Goal: Navigation & Orientation: Find specific page/section

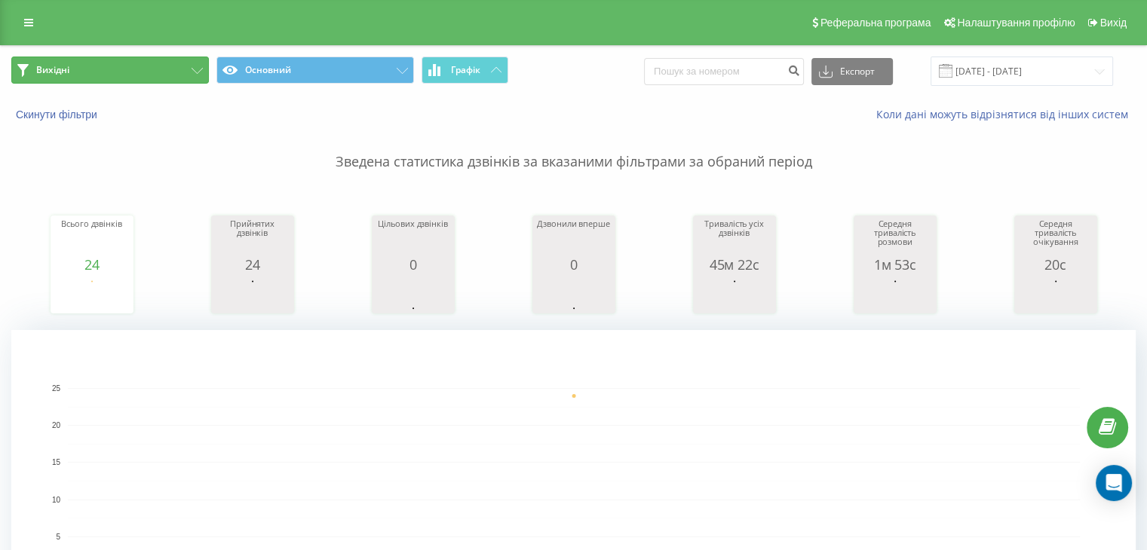
click at [180, 66] on button "Вихідні" at bounding box center [110, 70] width 198 height 27
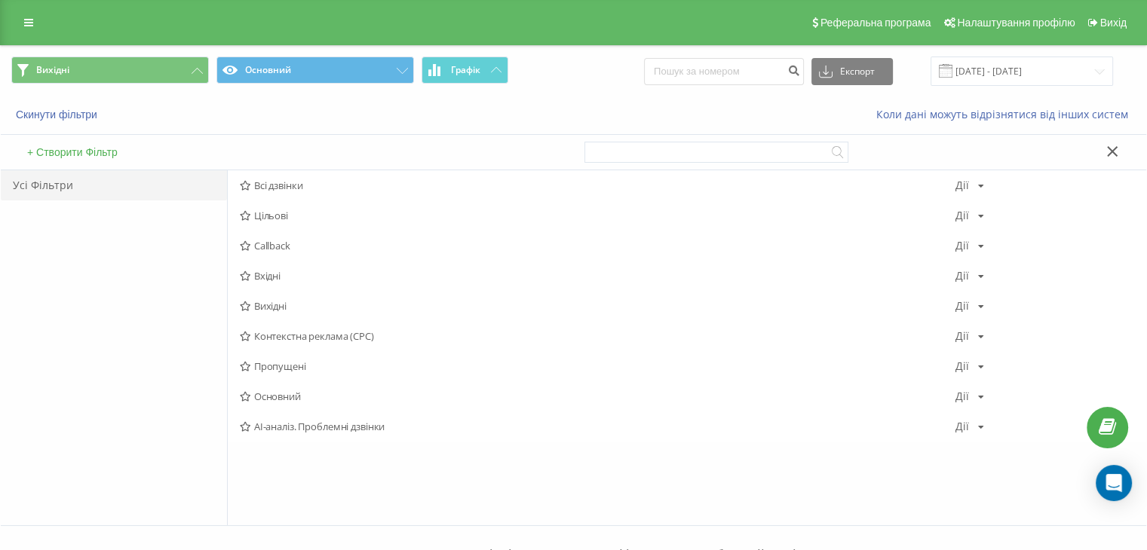
click at [296, 305] on span "Вихідні" at bounding box center [598, 306] width 716 height 11
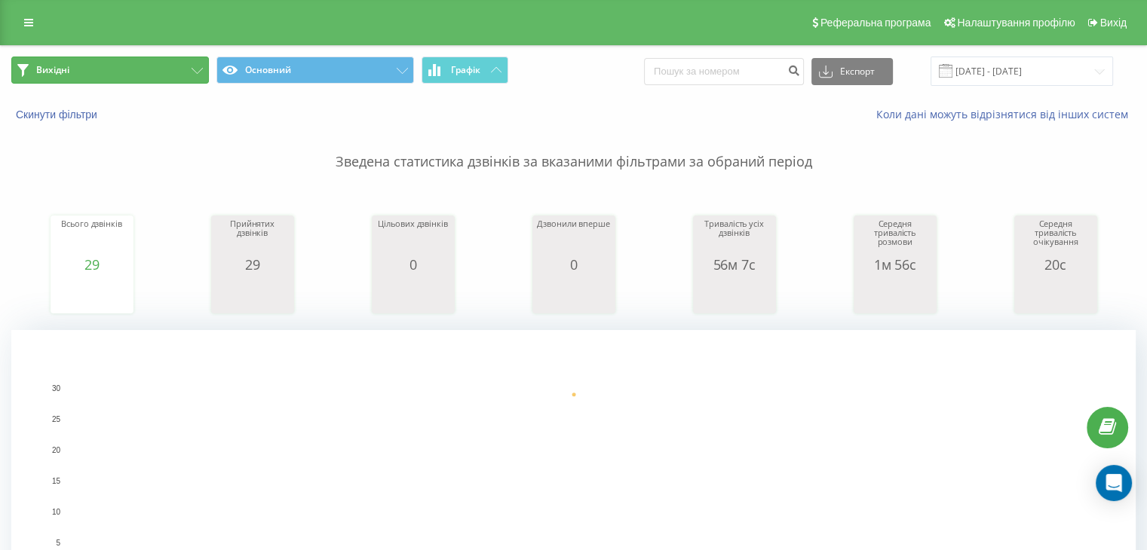
click at [178, 69] on button "Вихідні" at bounding box center [110, 70] width 198 height 27
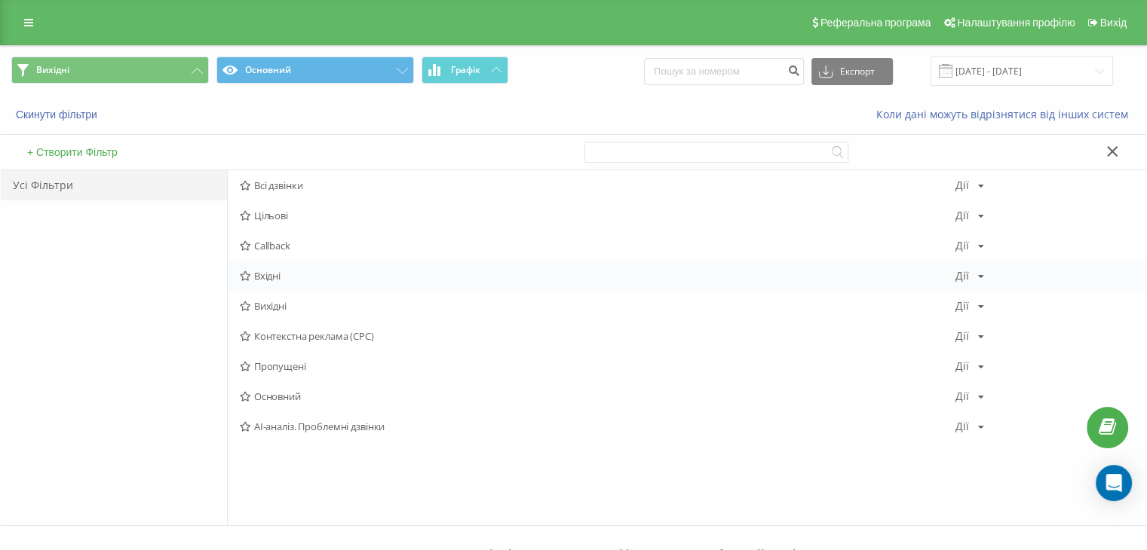
click at [271, 272] on span "Вхідні" at bounding box center [598, 276] width 716 height 11
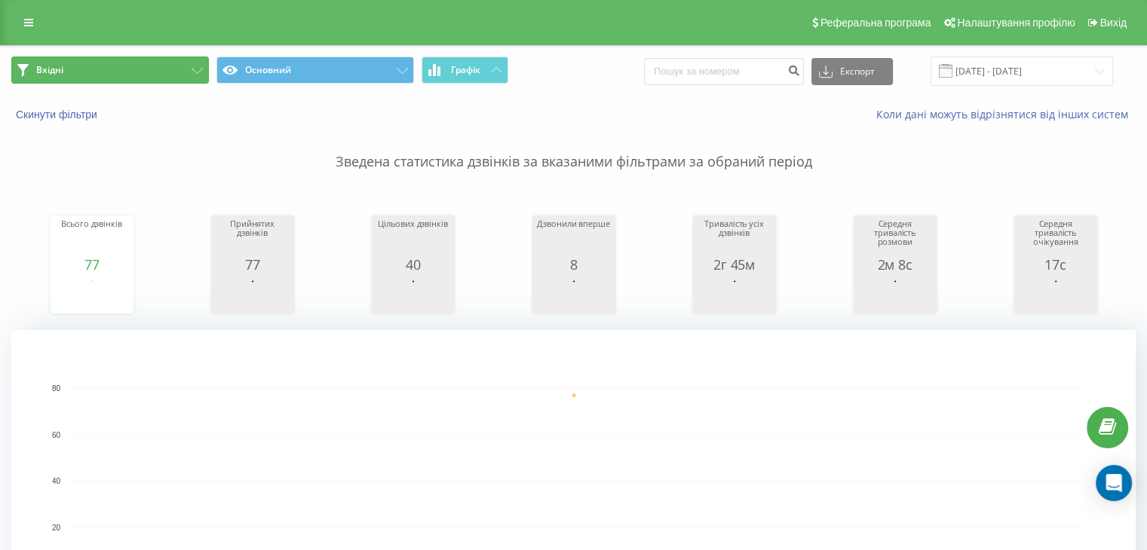
click at [152, 67] on button "Вхідні" at bounding box center [110, 70] width 198 height 27
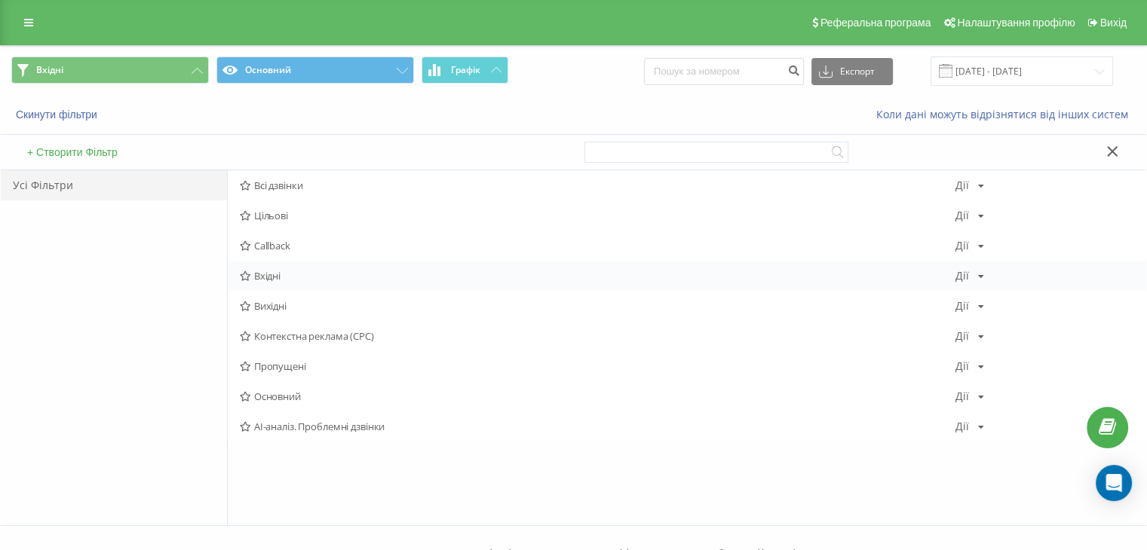
click at [258, 273] on span "Вхідні" at bounding box center [598, 276] width 716 height 11
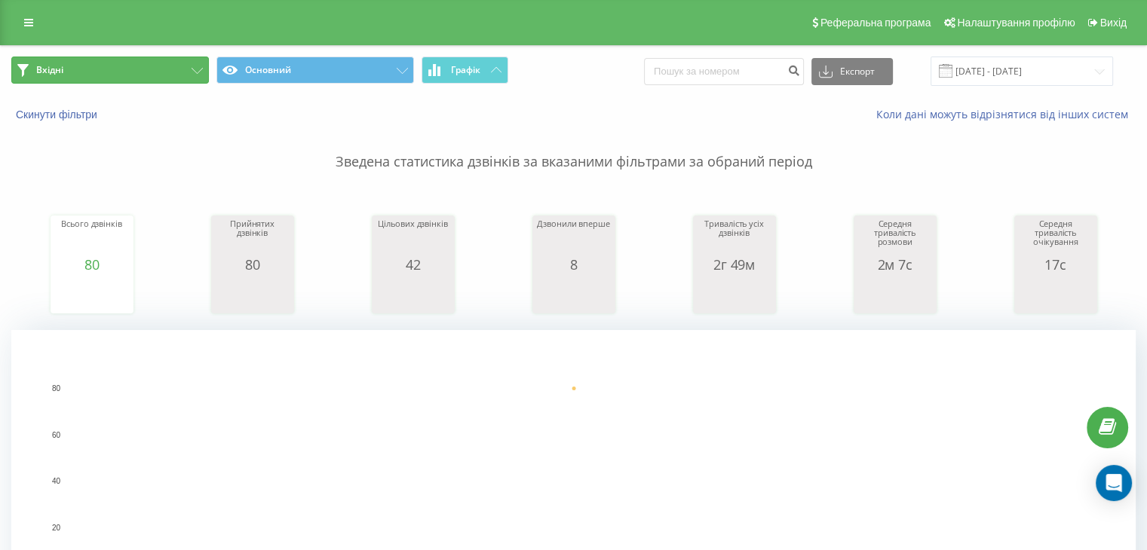
click at [149, 81] on button "Вхідні" at bounding box center [110, 70] width 198 height 27
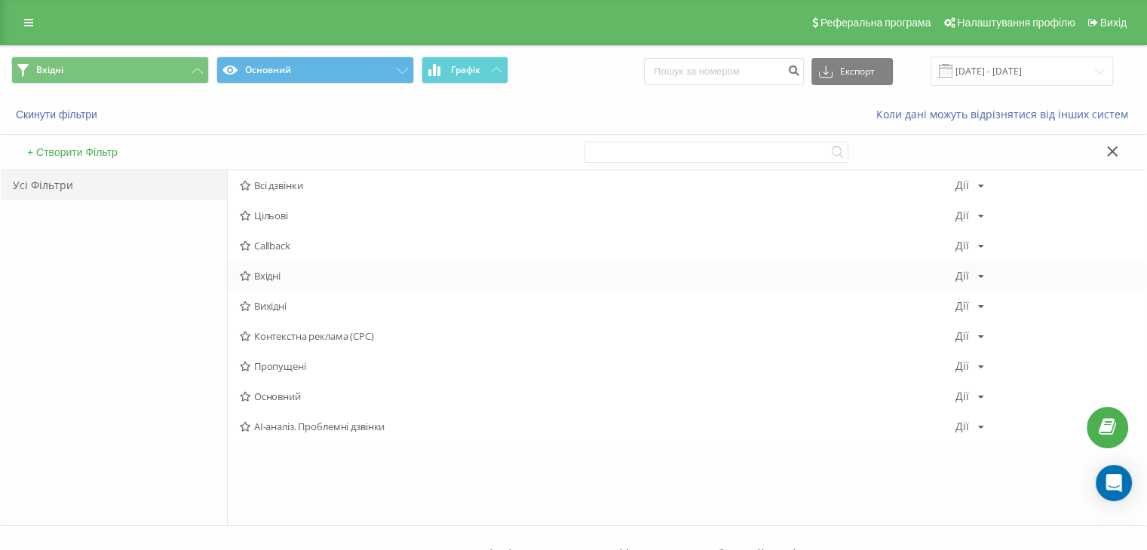
click at [280, 272] on span "Вхідні" at bounding box center [598, 276] width 716 height 11
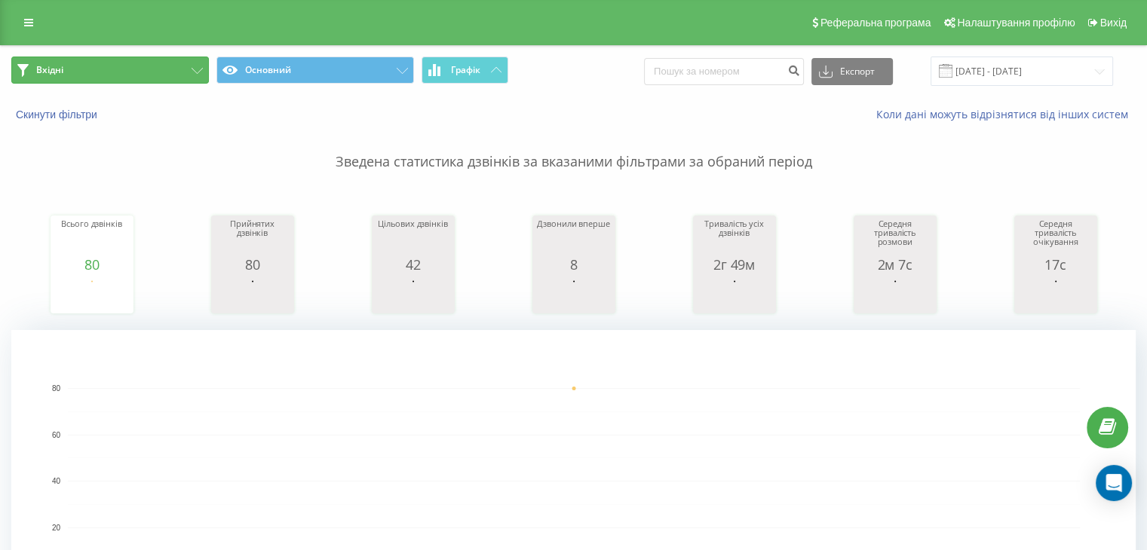
click at [158, 66] on button "Вхідні" at bounding box center [110, 70] width 198 height 27
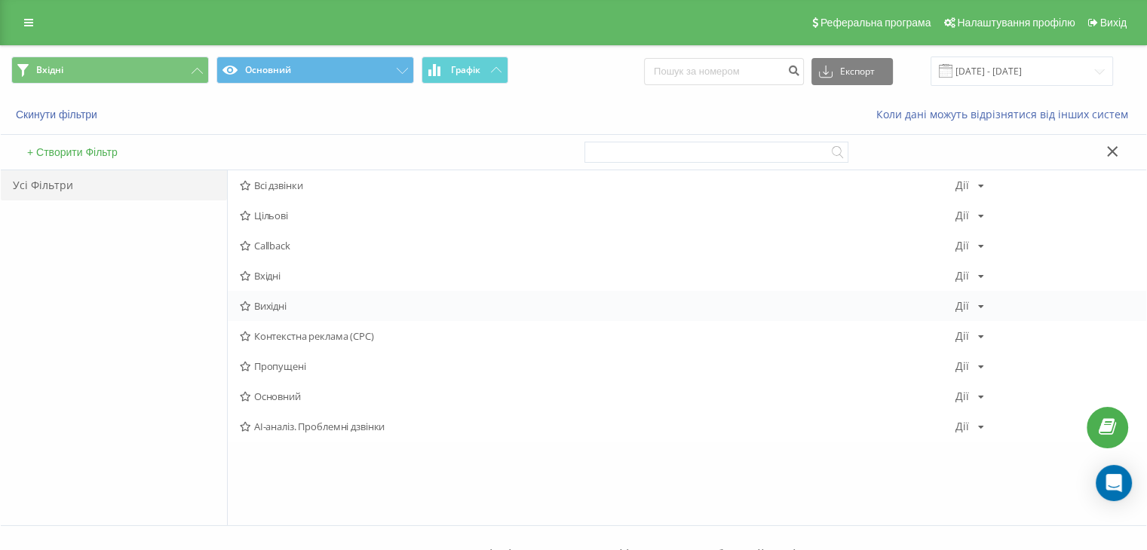
click at [282, 307] on span "Вихідні" at bounding box center [598, 306] width 716 height 11
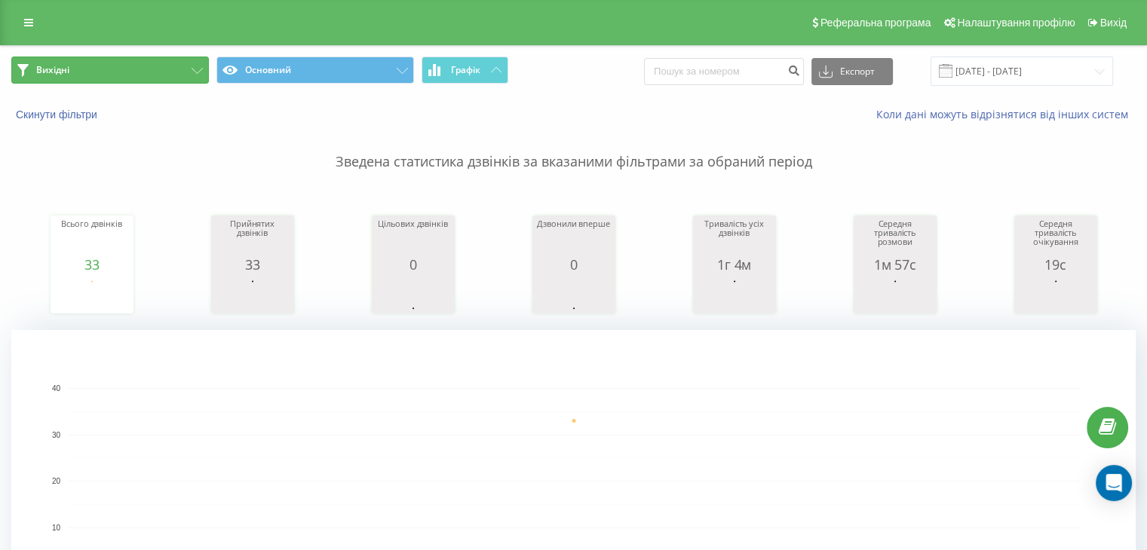
click at [142, 71] on button "Вихідні" at bounding box center [110, 70] width 198 height 27
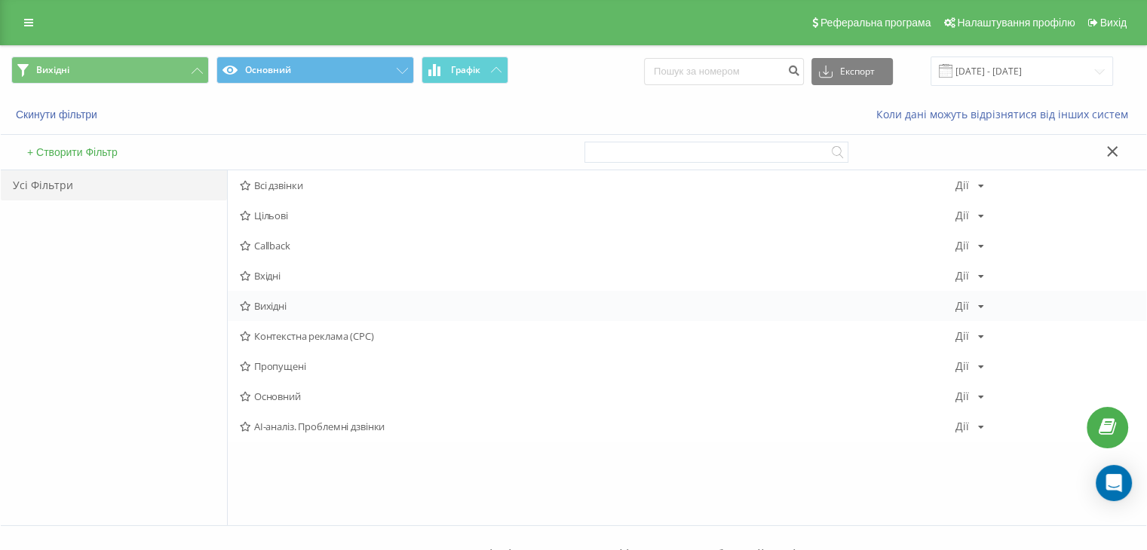
click at [265, 308] on span "Вихідні" at bounding box center [598, 306] width 716 height 11
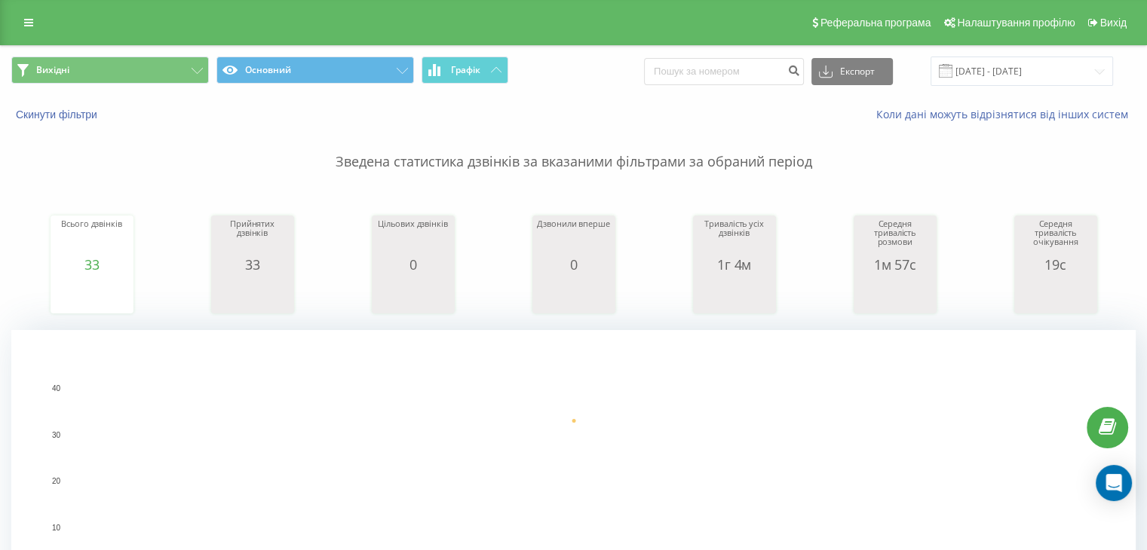
click at [170, 86] on div "Вихідні Основний Графік Експорт .csv .xls .xlsx [DATE] - [DATE]" at bounding box center [573, 71] width 1145 height 51
click at [168, 74] on button "Вихідні" at bounding box center [110, 70] width 198 height 27
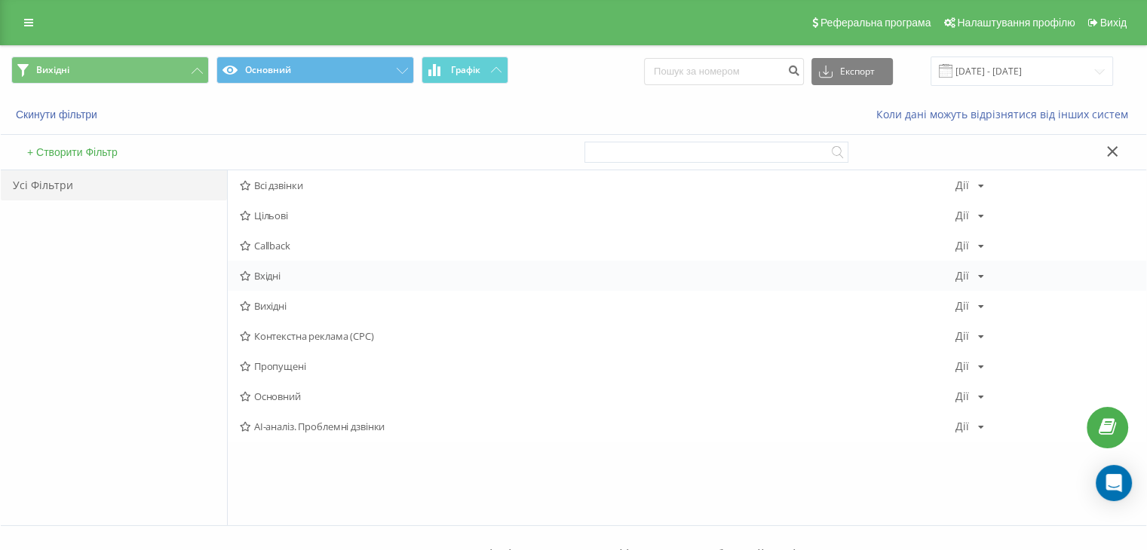
click at [293, 275] on span "Вхідні" at bounding box center [598, 276] width 716 height 11
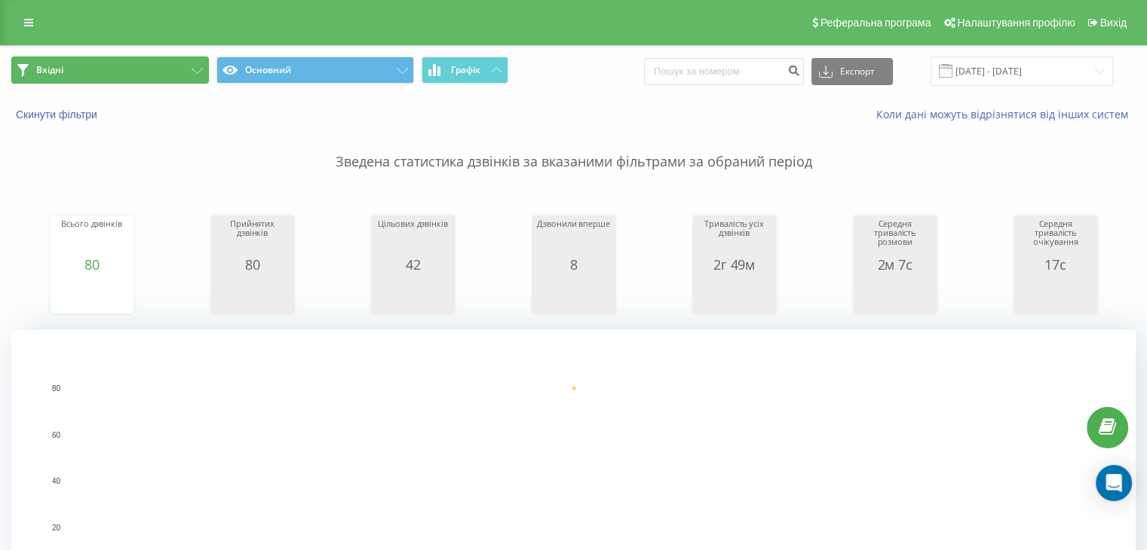
click at [161, 75] on button "Вхідні" at bounding box center [110, 70] width 198 height 27
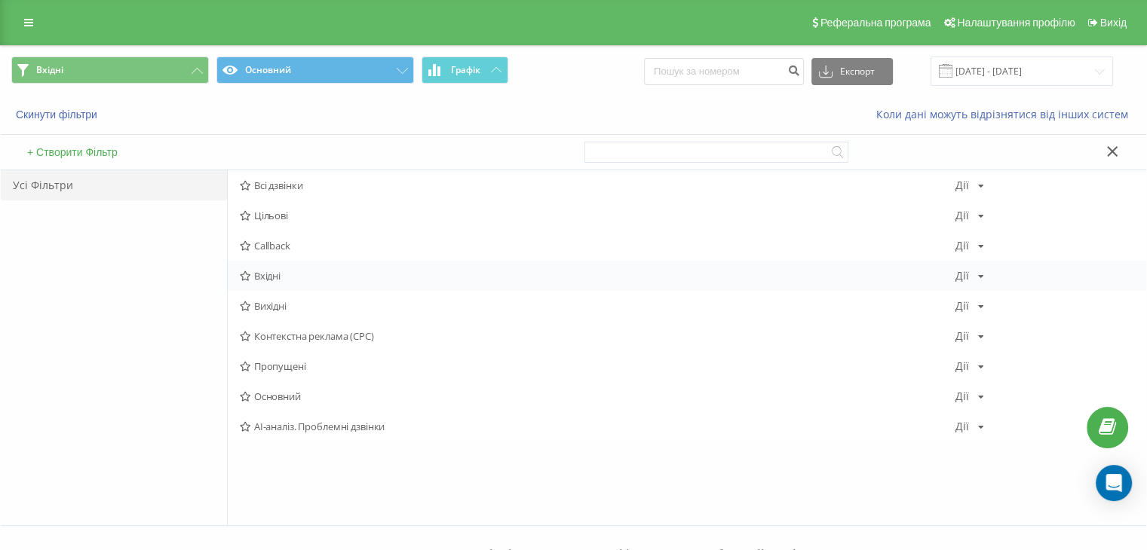
click at [277, 285] on div "Вхідні Дії Редагувати Копіювати Видалити За замовчуванням Поділитися" at bounding box center [687, 276] width 918 height 30
click at [278, 277] on span "Вхідні" at bounding box center [598, 276] width 716 height 11
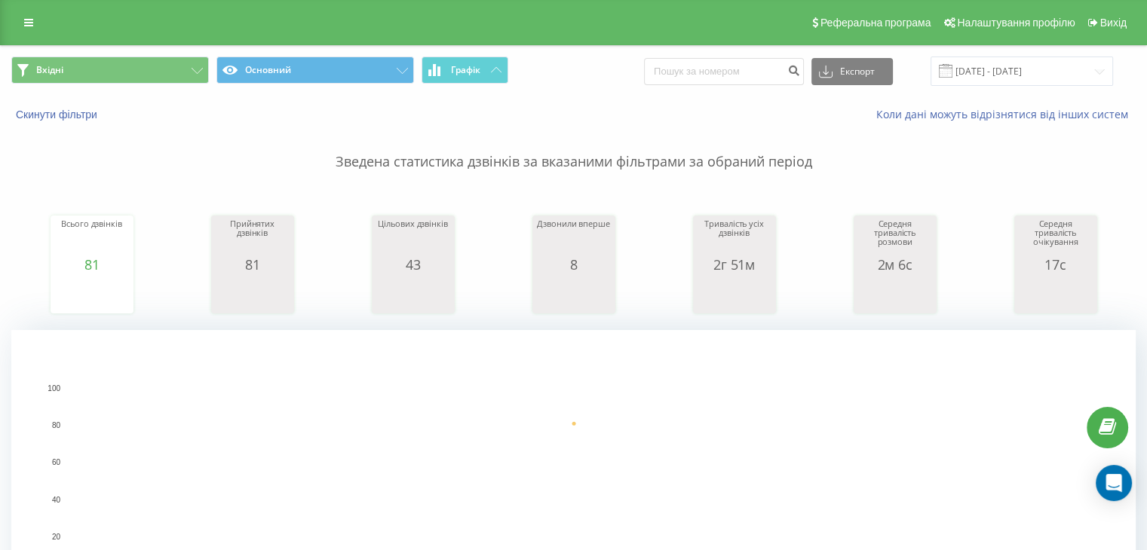
scroll to position [452, 0]
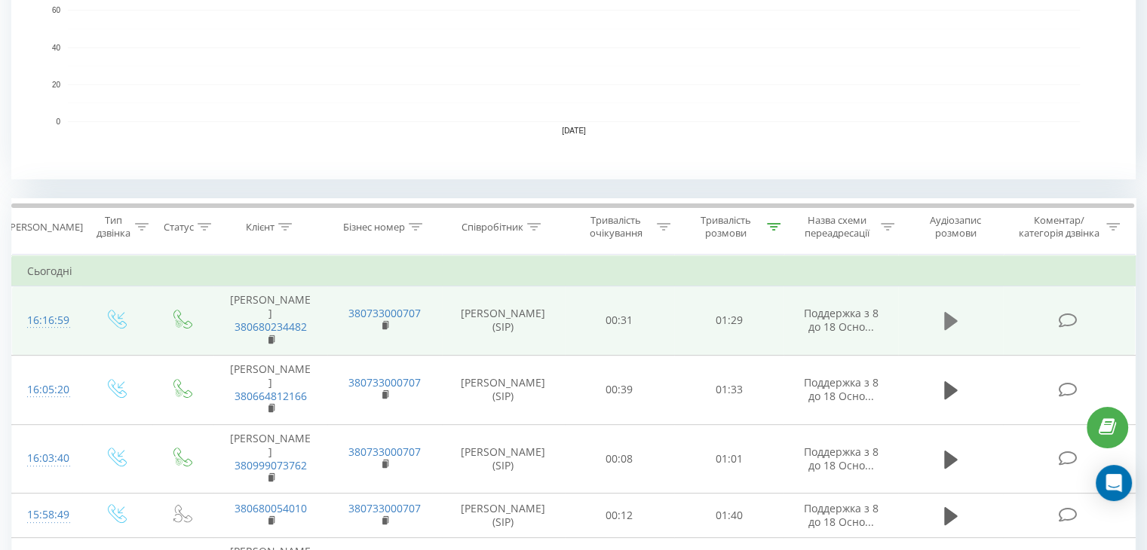
click at [953, 321] on icon at bounding box center [951, 321] width 14 height 18
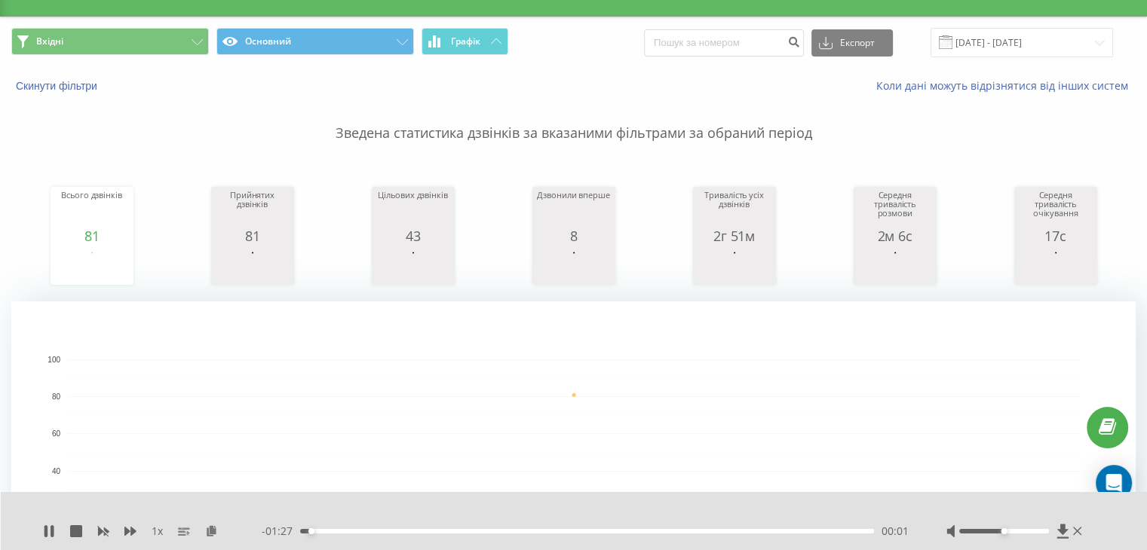
scroll to position [0, 0]
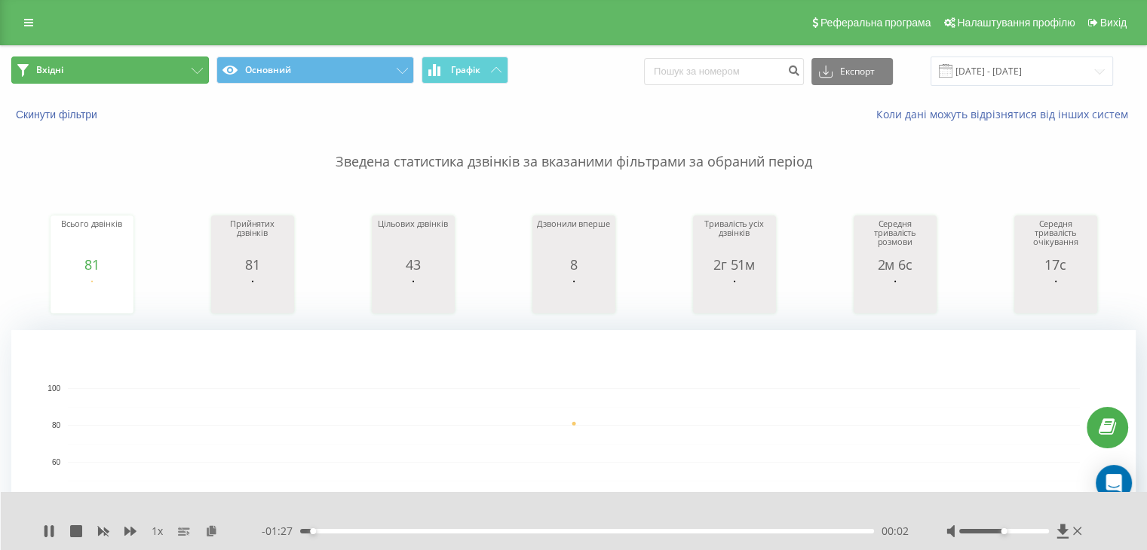
click at [152, 72] on button "Вхідні" at bounding box center [110, 70] width 198 height 27
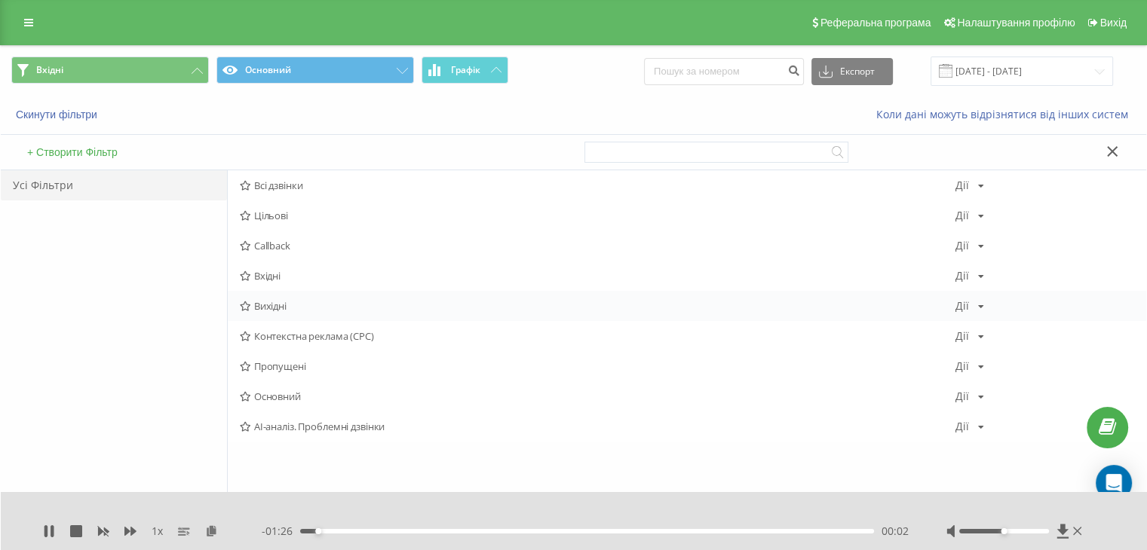
click at [270, 295] on div "Вихідні [PERSON_NAME] Копіювати Видалити За замовчуванням Поділитися" at bounding box center [687, 306] width 918 height 30
click at [274, 302] on span "Вихідні" at bounding box center [598, 306] width 716 height 11
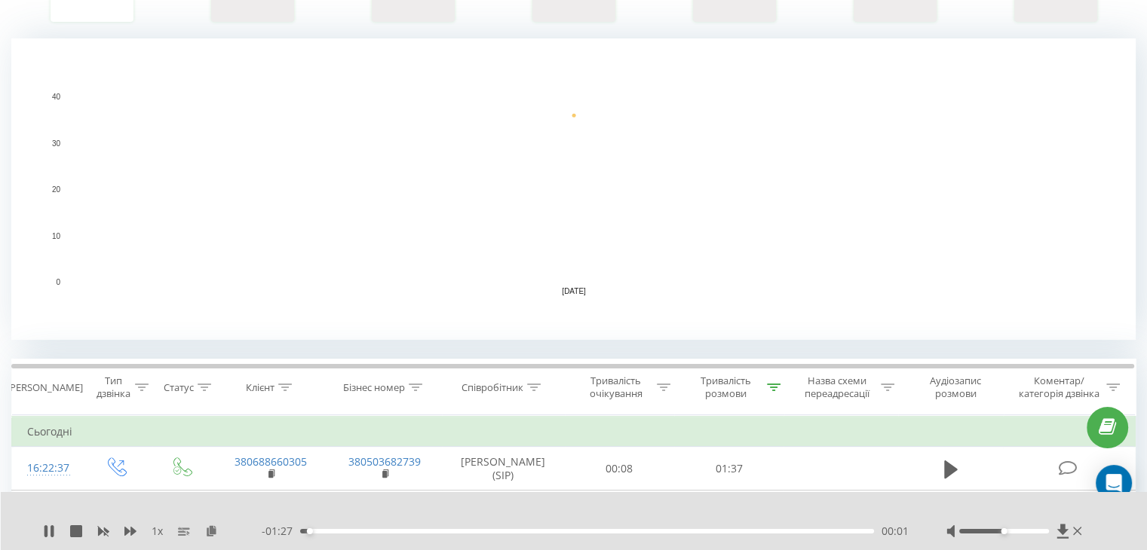
scroll to position [452, 0]
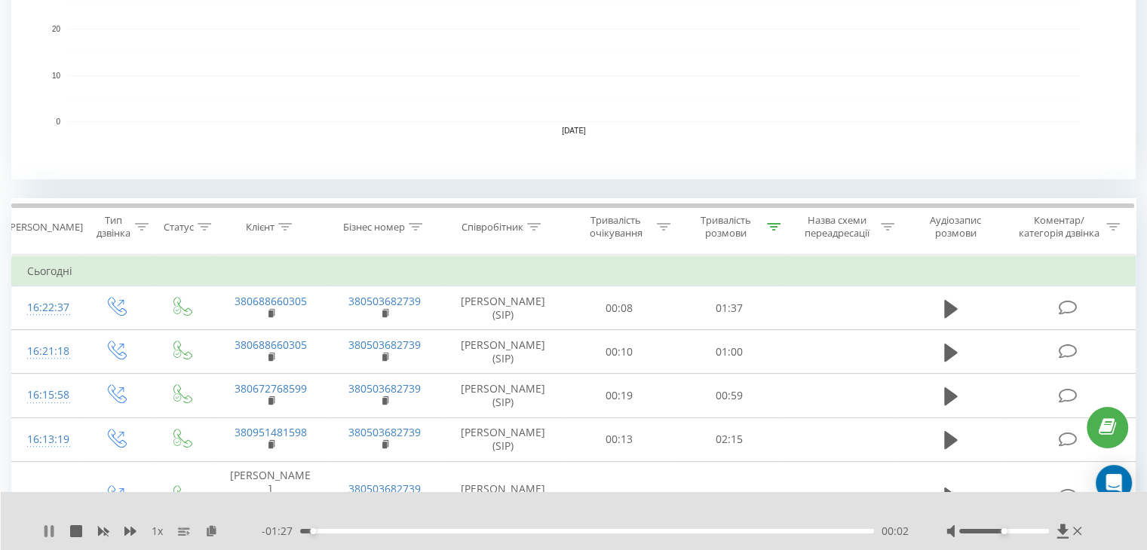
click at [51, 532] on icon at bounding box center [52, 532] width 3 height 12
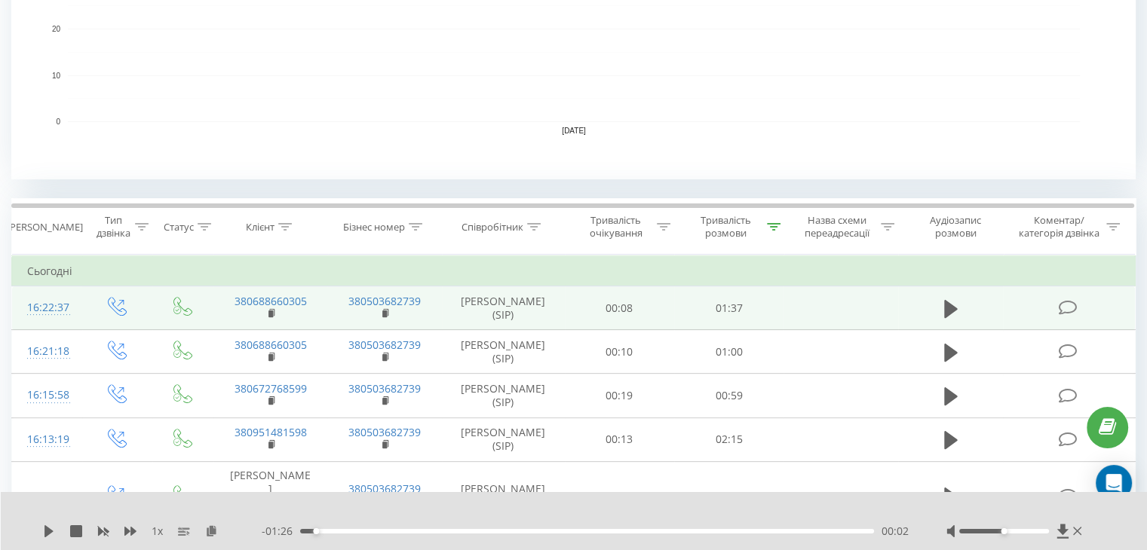
click at [962, 308] on td at bounding box center [951, 309] width 106 height 44
click at [948, 311] on icon at bounding box center [951, 308] width 14 height 18
click at [464, 532] on div "00:06" at bounding box center [587, 531] width 574 height 5
click at [657, 528] on div "- 01:07 00:28 00:28" at bounding box center [585, 531] width 647 height 15
click at [540, 530] on div "00:29" at bounding box center [587, 531] width 574 height 5
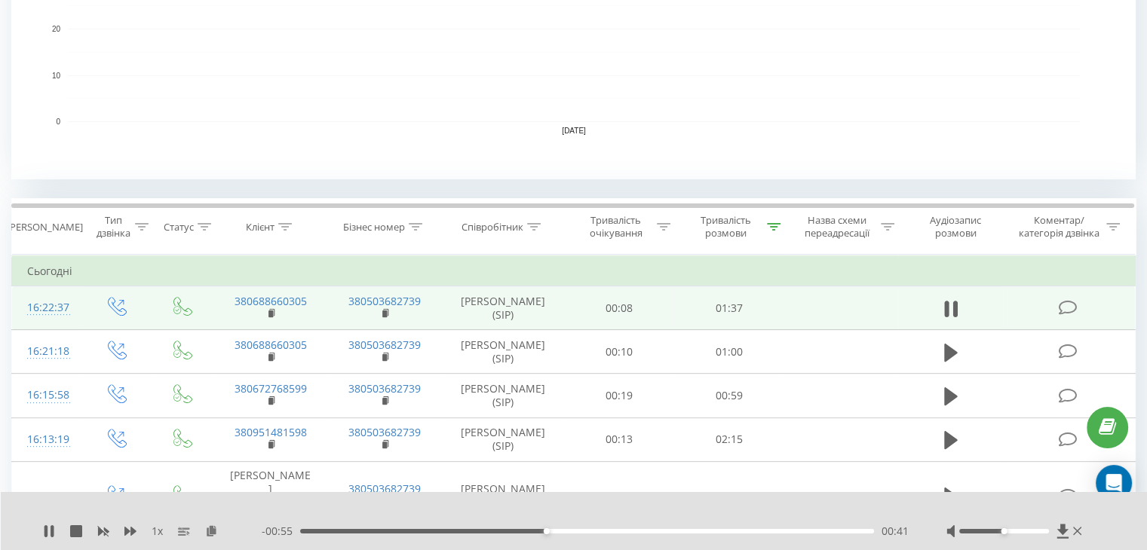
click at [638, 531] on div "00:41" at bounding box center [587, 531] width 574 height 5
drag, startPoint x: 48, startPoint y: 531, endPoint x: 56, endPoint y: 501, distance: 30.4
click at [48, 531] on icon at bounding box center [49, 532] width 12 height 12
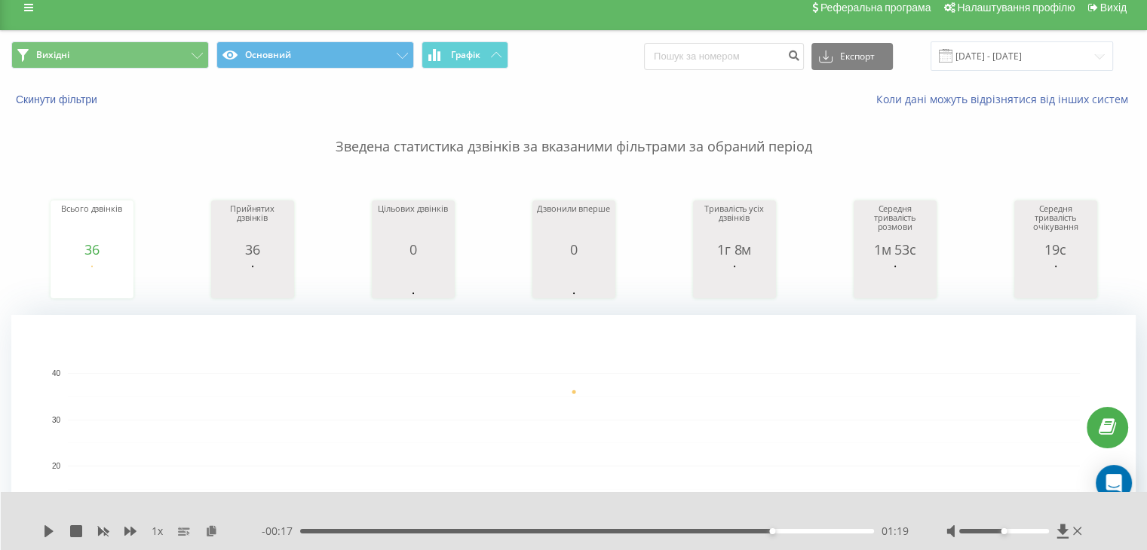
scroll to position [0, 0]
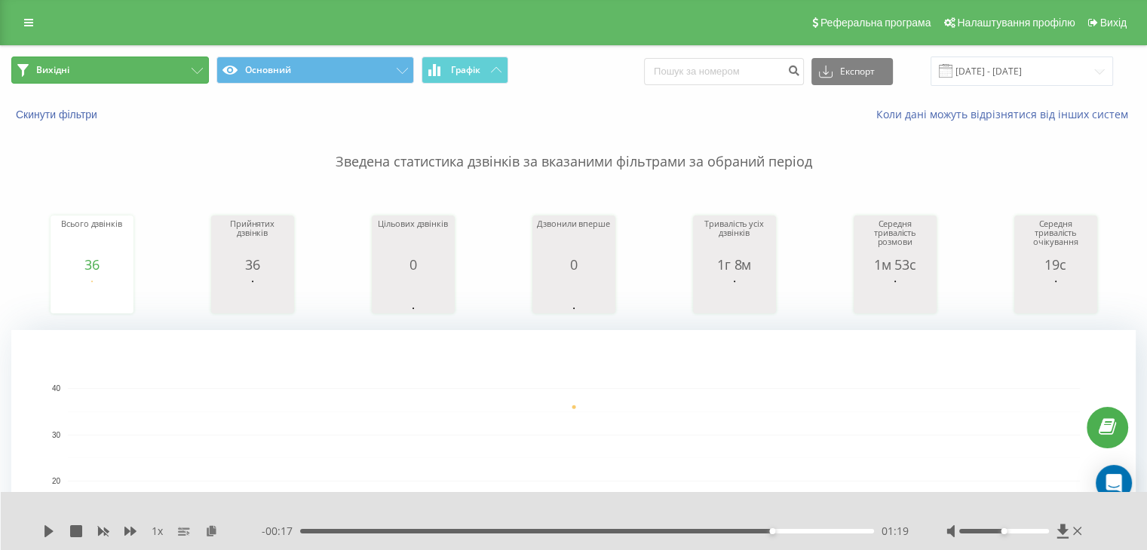
click at [137, 69] on button "Вихідні" at bounding box center [110, 70] width 198 height 27
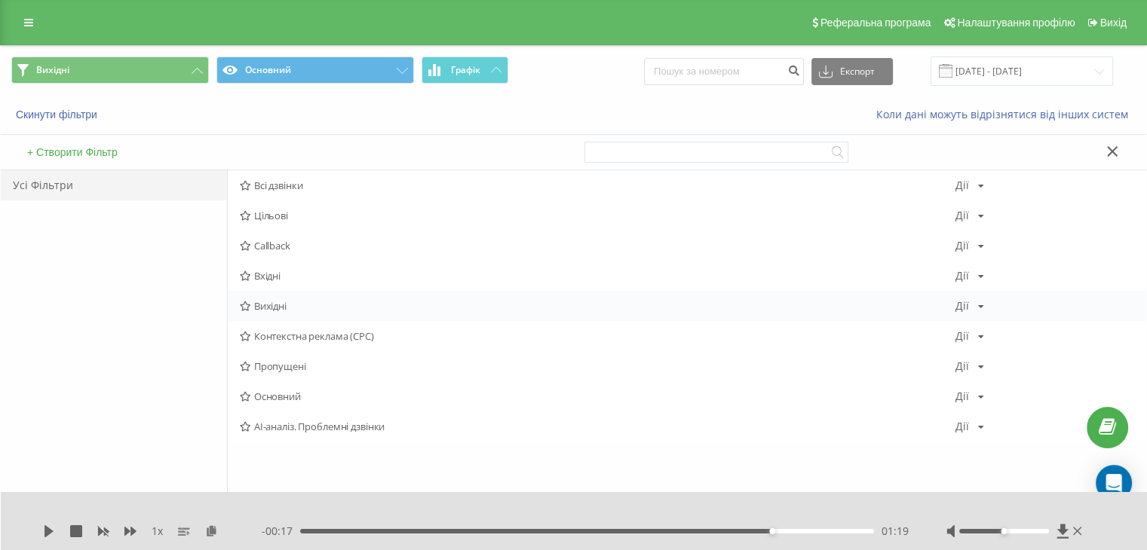
click at [278, 304] on span "Вихідні" at bounding box center [598, 306] width 716 height 11
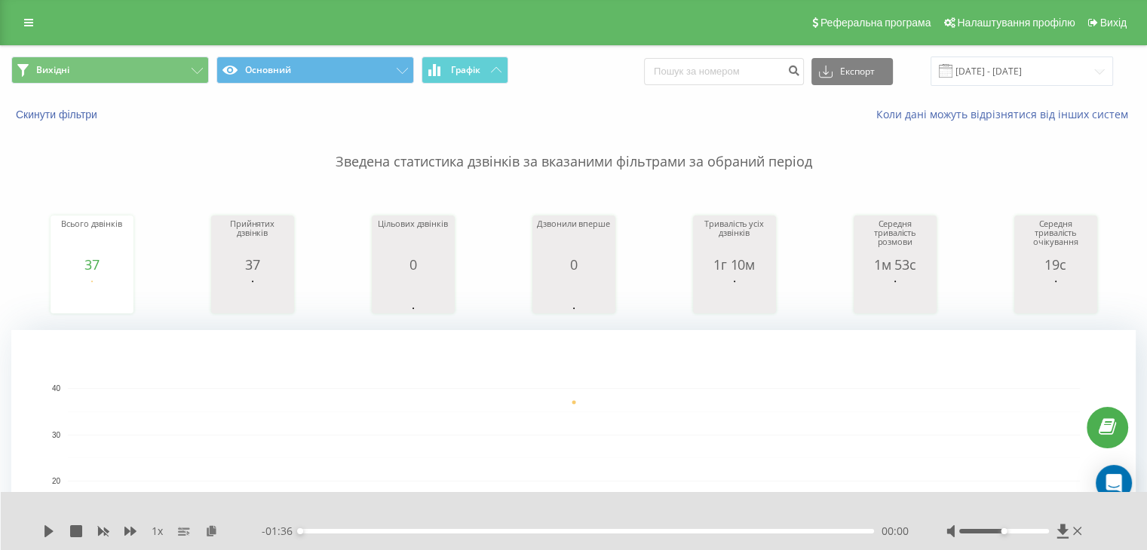
click at [1075, 530] on icon at bounding box center [1077, 532] width 9 height 12
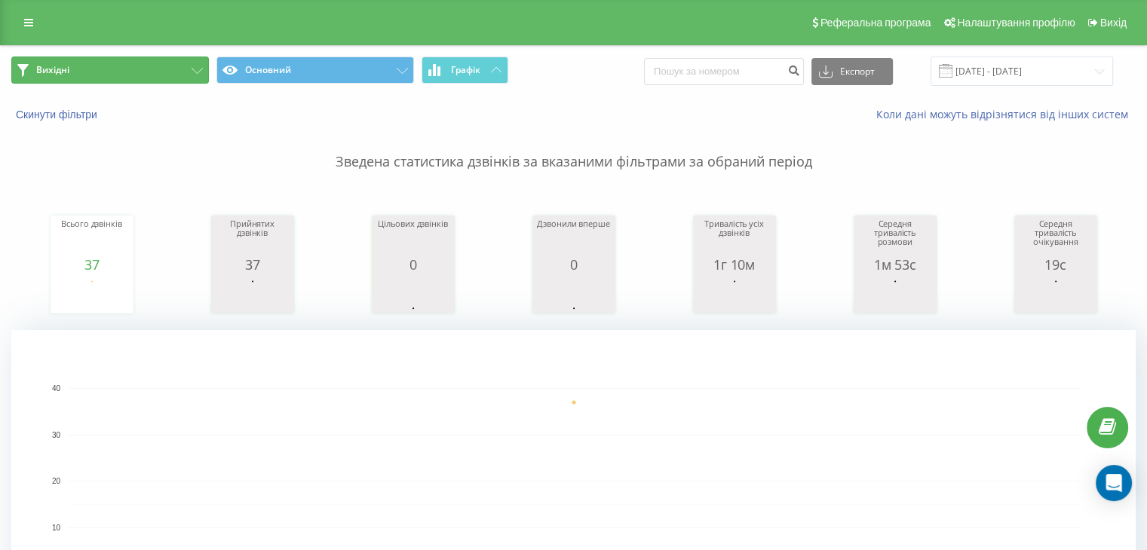
click at [169, 71] on button "Вихідні" at bounding box center [110, 70] width 198 height 27
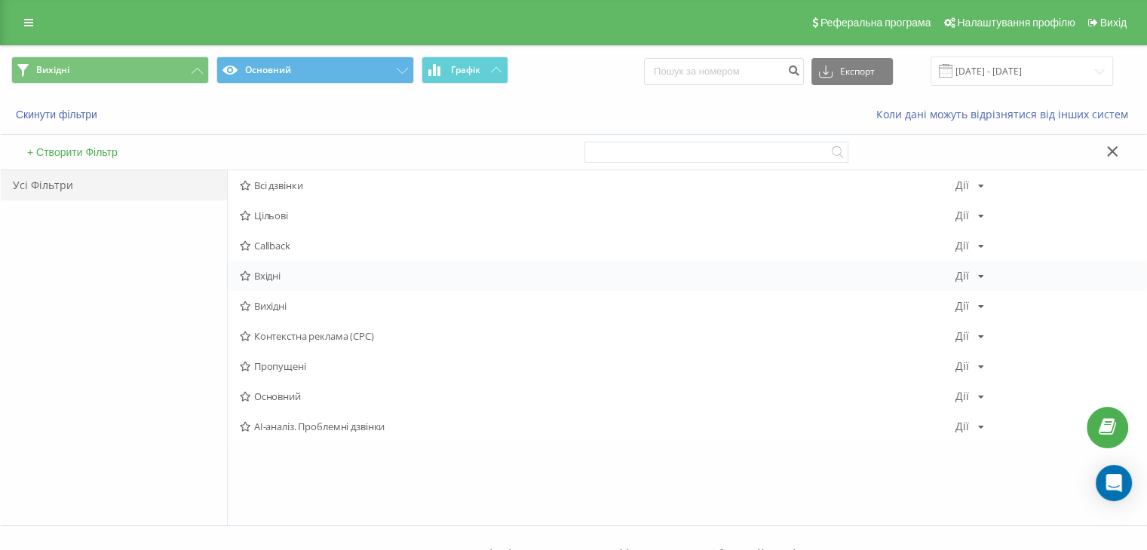
click at [287, 266] on div "Вхідні Дії Редагувати Копіювати Видалити За замовчуванням Поділитися" at bounding box center [687, 276] width 918 height 30
click at [290, 282] on div "Вхідні Дії Редагувати Копіювати Видалити За замовчуванням Поділитися" at bounding box center [687, 276] width 918 height 30
click at [290, 269] on div "Вхідні Дії Редагувати Копіювати Видалити За замовчуванням Поділитися" at bounding box center [687, 276] width 918 height 30
click at [289, 269] on div "Вхідні Дії Редагувати Копіювати Видалити За замовчуванням Поділитися" at bounding box center [687, 276] width 918 height 30
click at [283, 272] on span "Вхідні" at bounding box center [598, 276] width 716 height 11
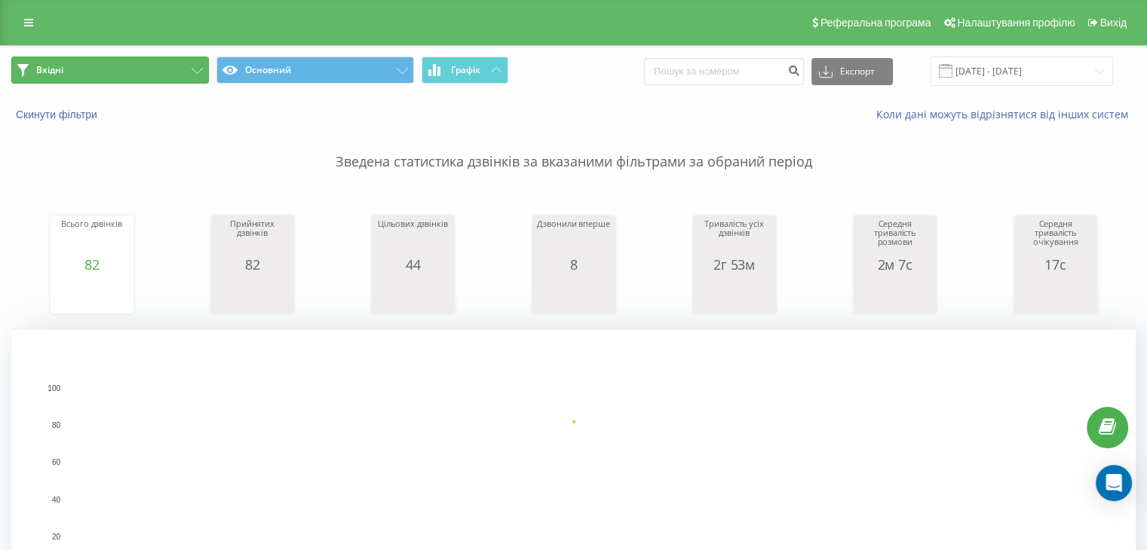
click at [161, 59] on button "Вхідні" at bounding box center [110, 70] width 198 height 27
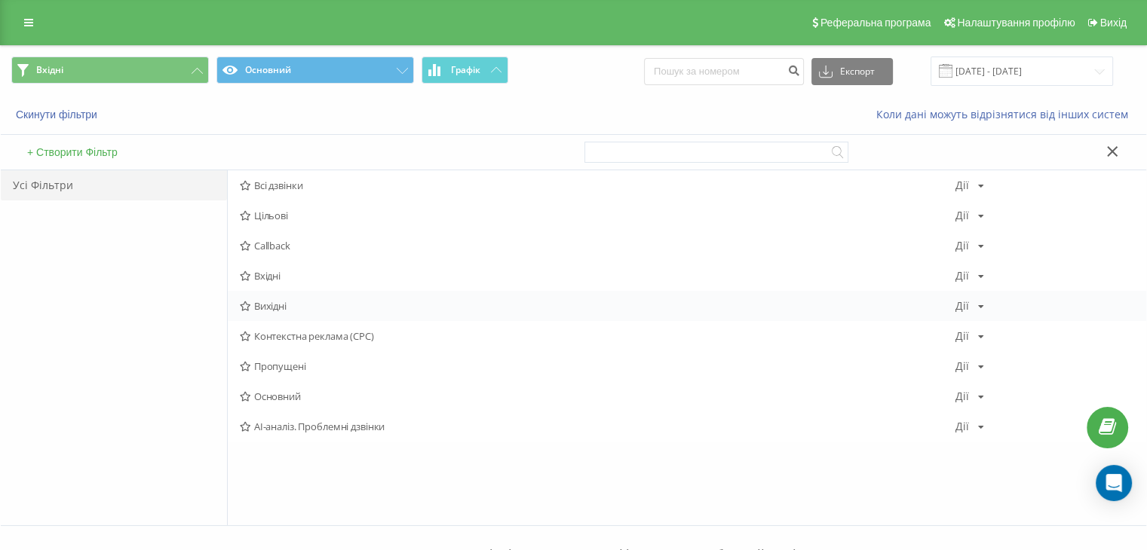
click at [266, 311] on span "Вихідні" at bounding box center [598, 306] width 716 height 11
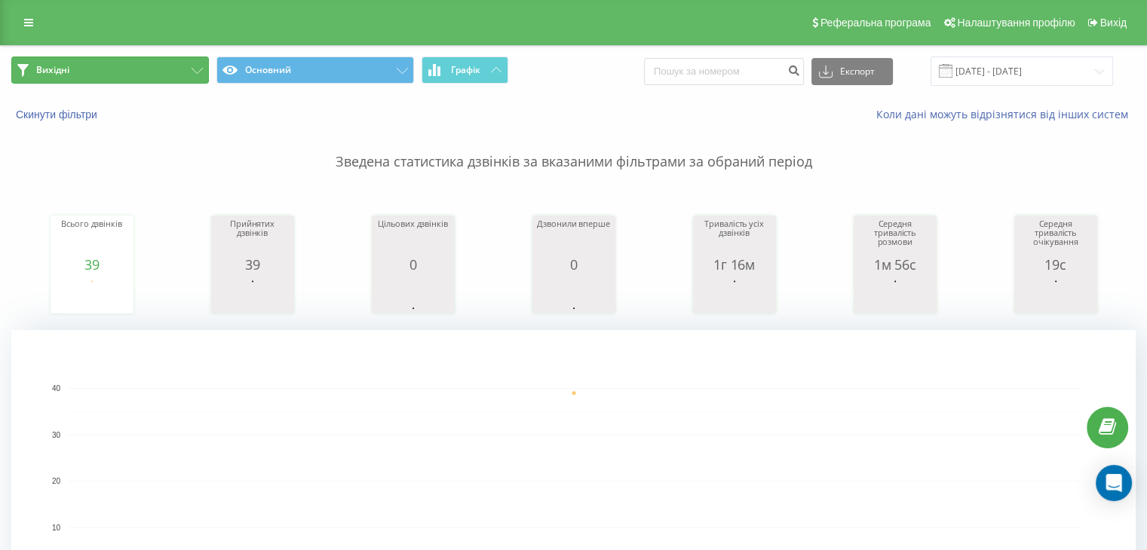
click at [160, 70] on button "Вихідні" at bounding box center [110, 70] width 198 height 27
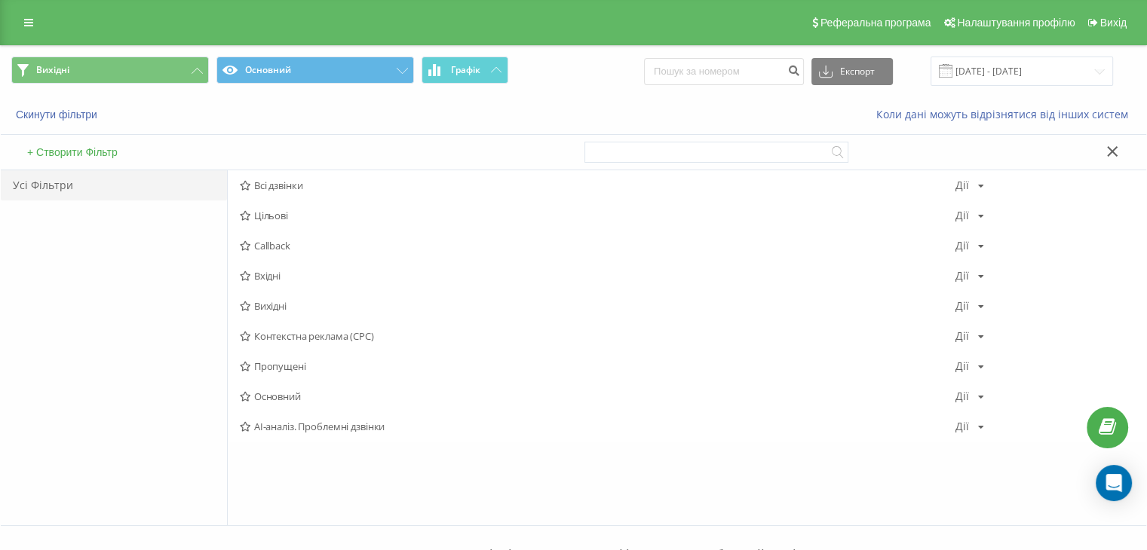
click at [284, 273] on span "Вхідні" at bounding box center [598, 276] width 716 height 11
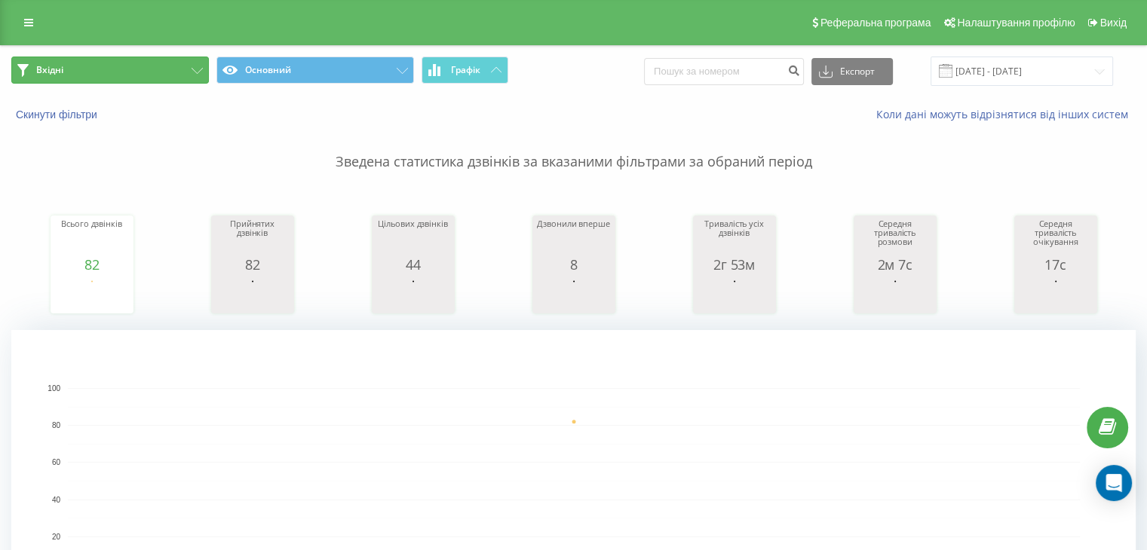
click at [161, 72] on button "Вхідні" at bounding box center [110, 70] width 198 height 27
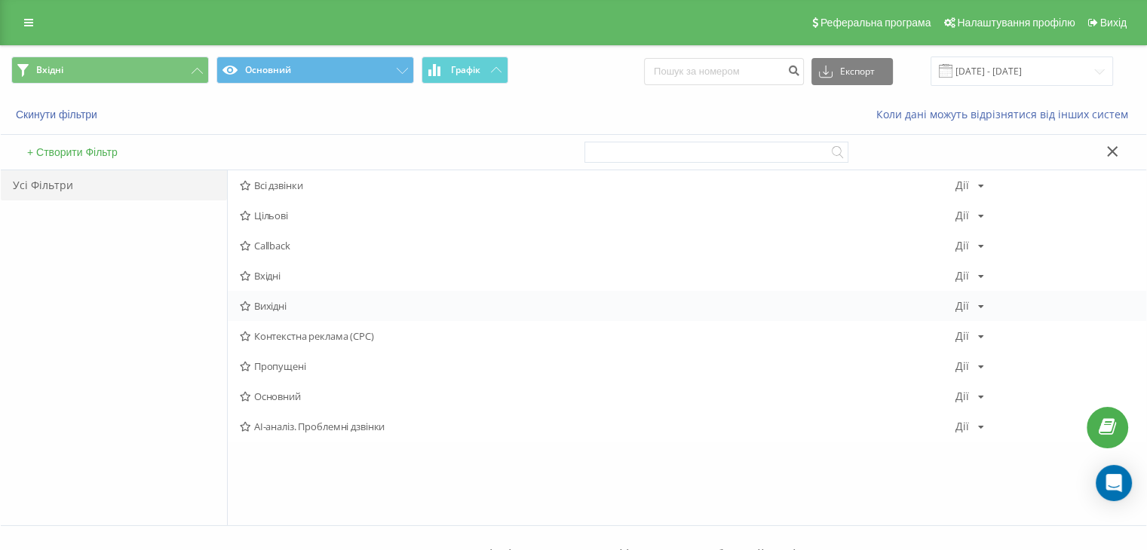
click at [255, 305] on span "Вихідні" at bounding box center [598, 306] width 716 height 11
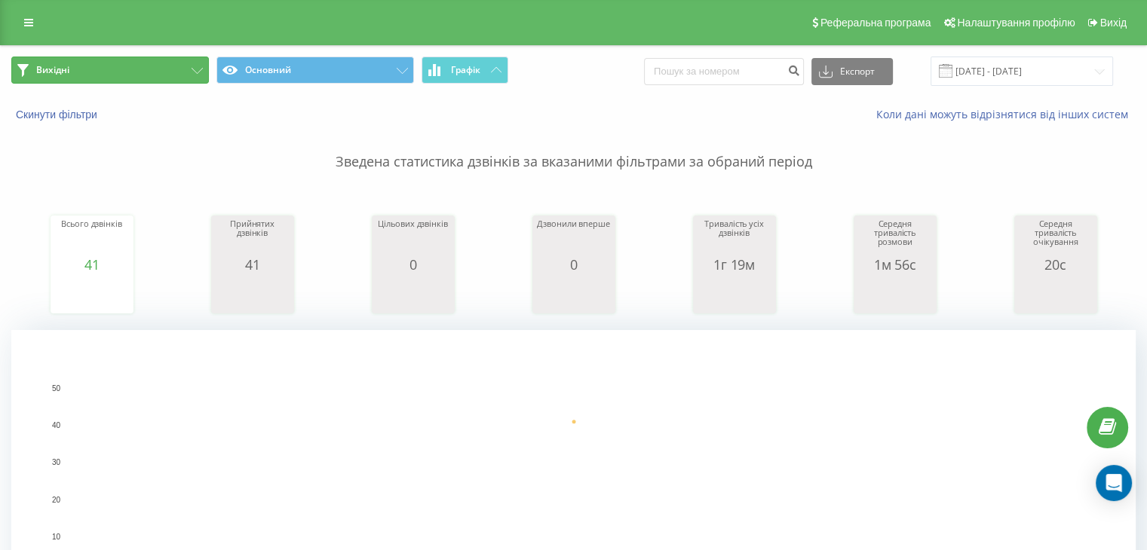
click at [164, 77] on button "Вихідні" at bounding box center [110, 70] width 198 height 27
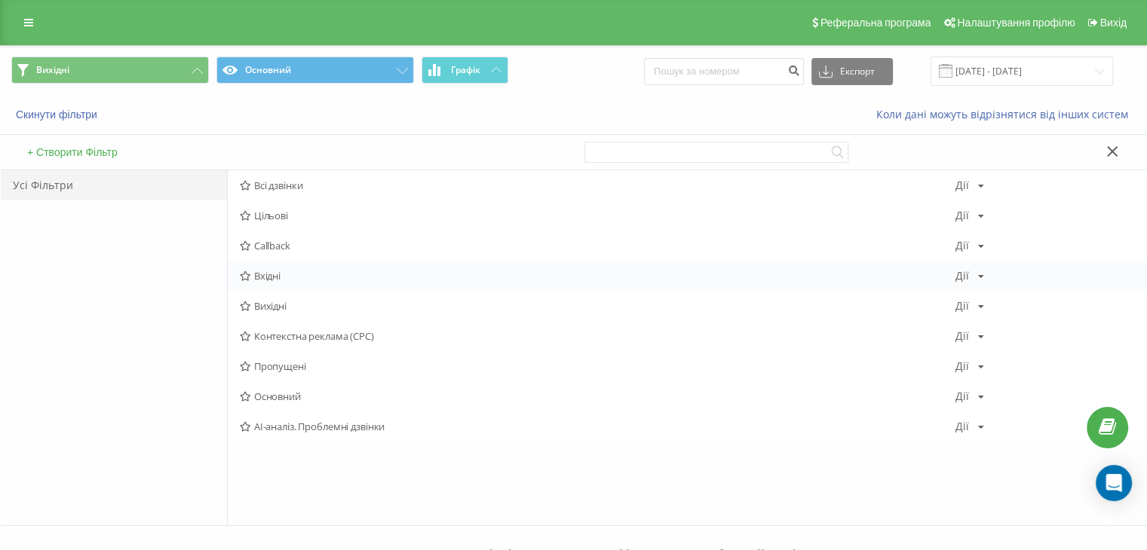
click at [299, 273] on span "Вхідні" at bounding box center [598, 276] width 716 height 11
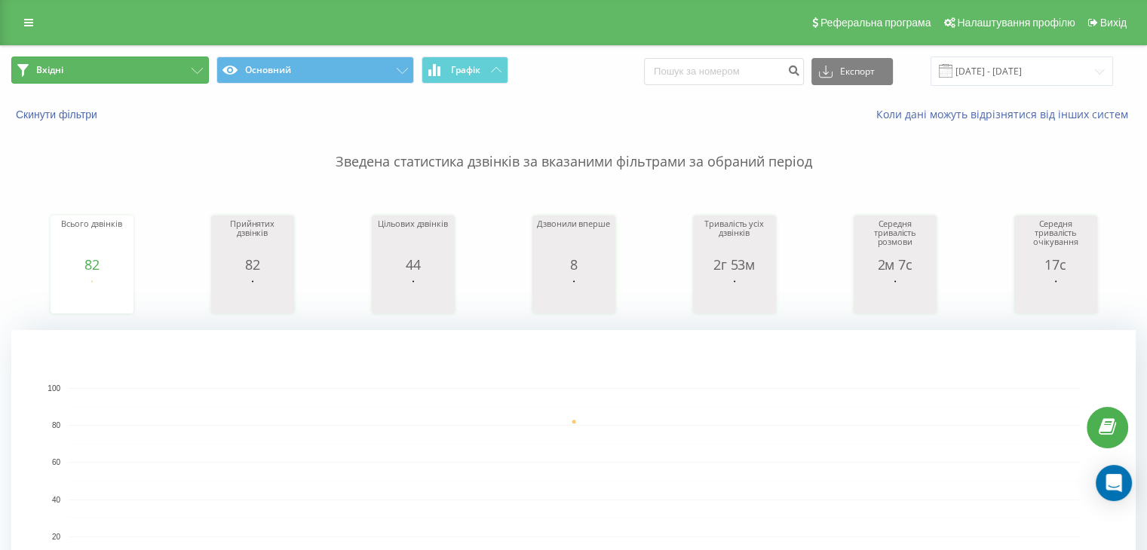
click at [141, 71] on button "Вхідні" at bounding box center [110, 70] width 198 height 27
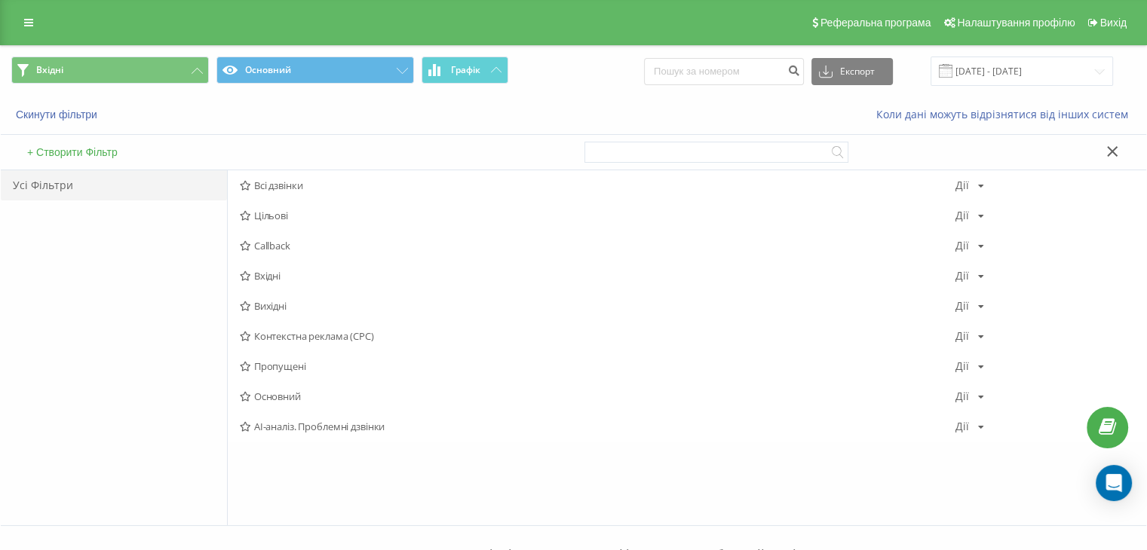
click at [264, 271] on span "Вхідні" at bounding box center [598, 276] width 716 height 11
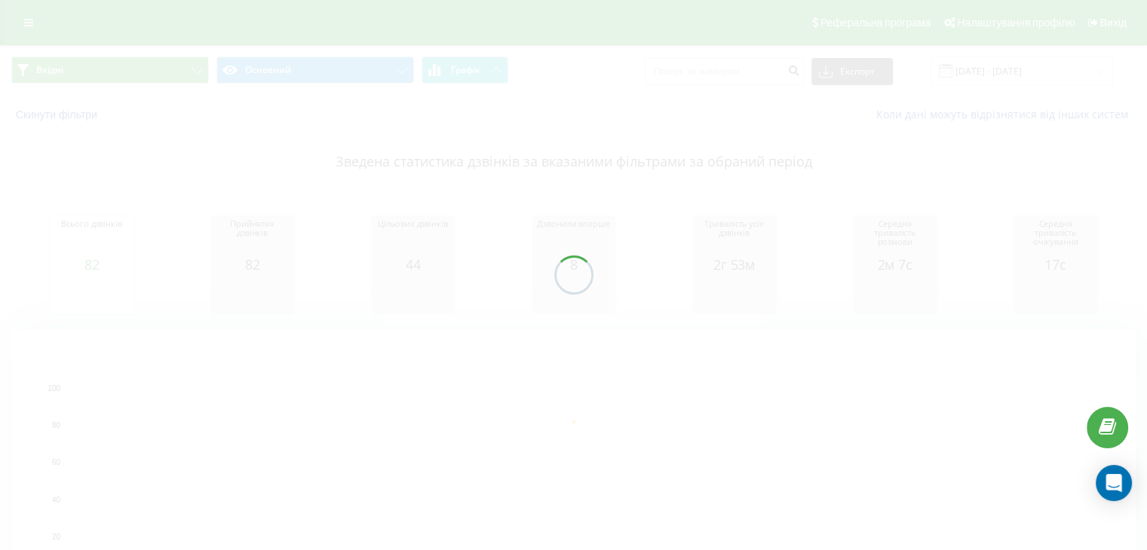
click at [151, 73] on div at bounding box center [573, 275] width 1147 height 550
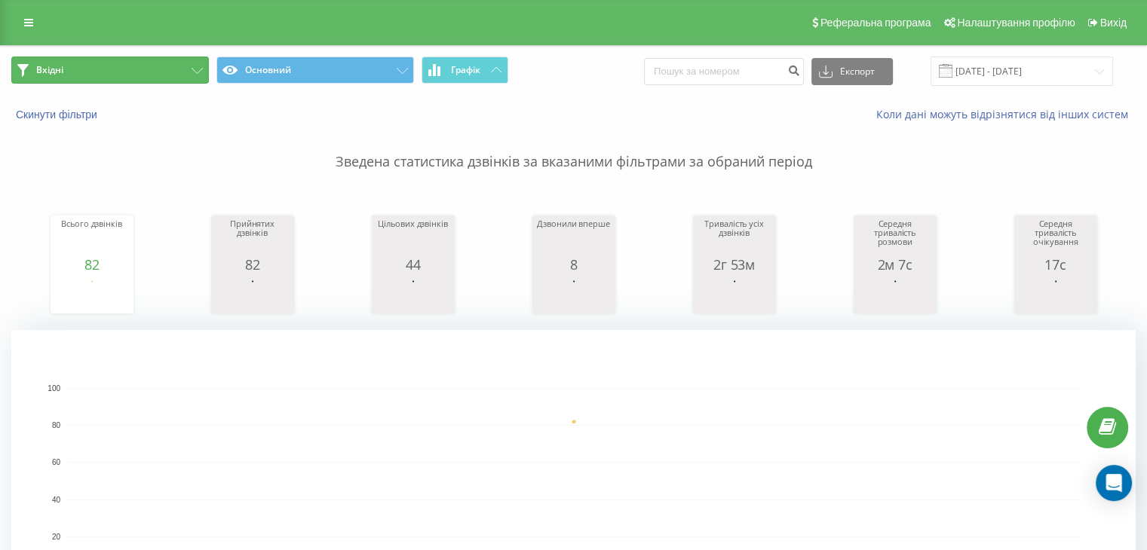
click at [170, 72] on button "Вхідні" at bounding box center [110, 70] width 198 height 27
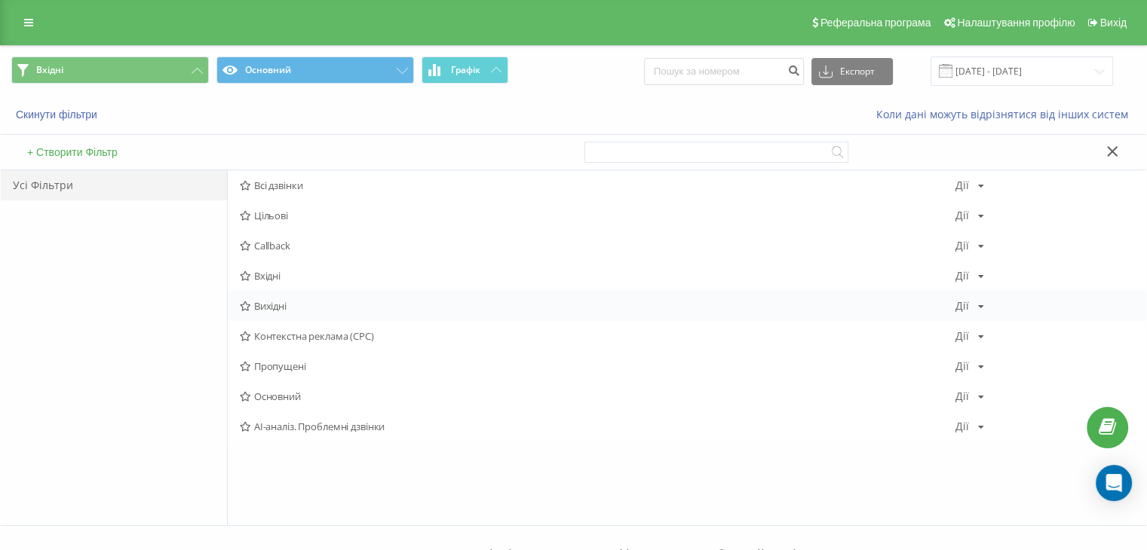
click at [281, 306] on span "Вихідні" at bounding box center [598, 306] width 716 height 11
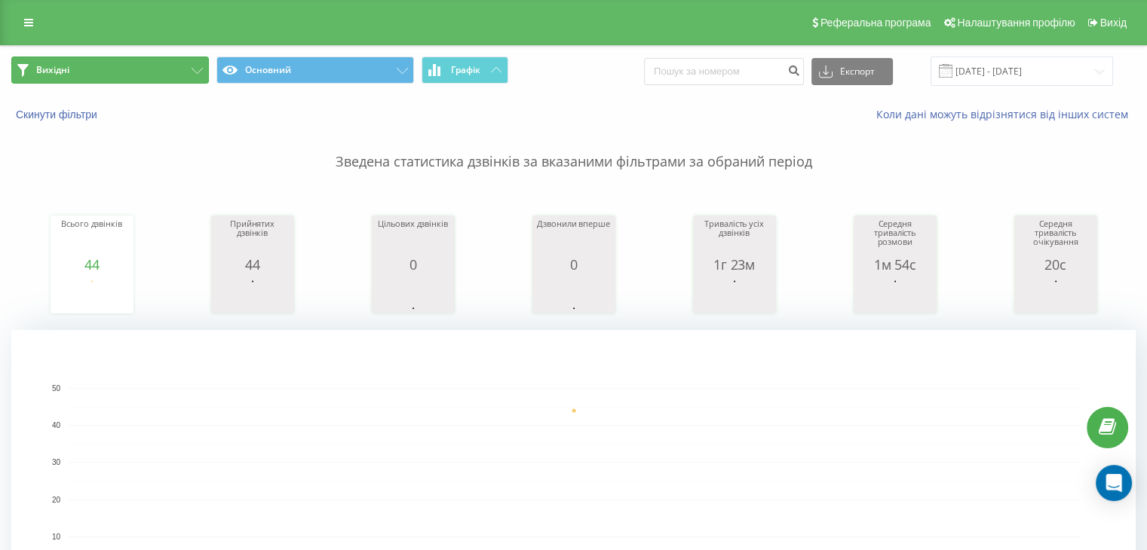
click at [122, 70] on button "Вихідні" at bounding box center [110, 70] width 198 height 27
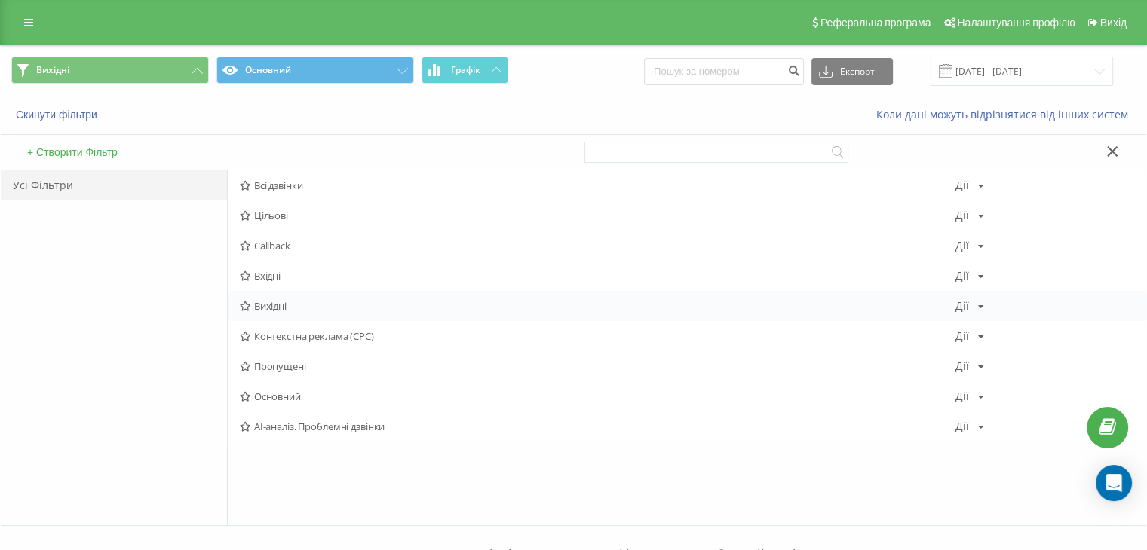
click at [262, 306] on span "Вихідні" at bounding box center [598, 306] width 716 height 11
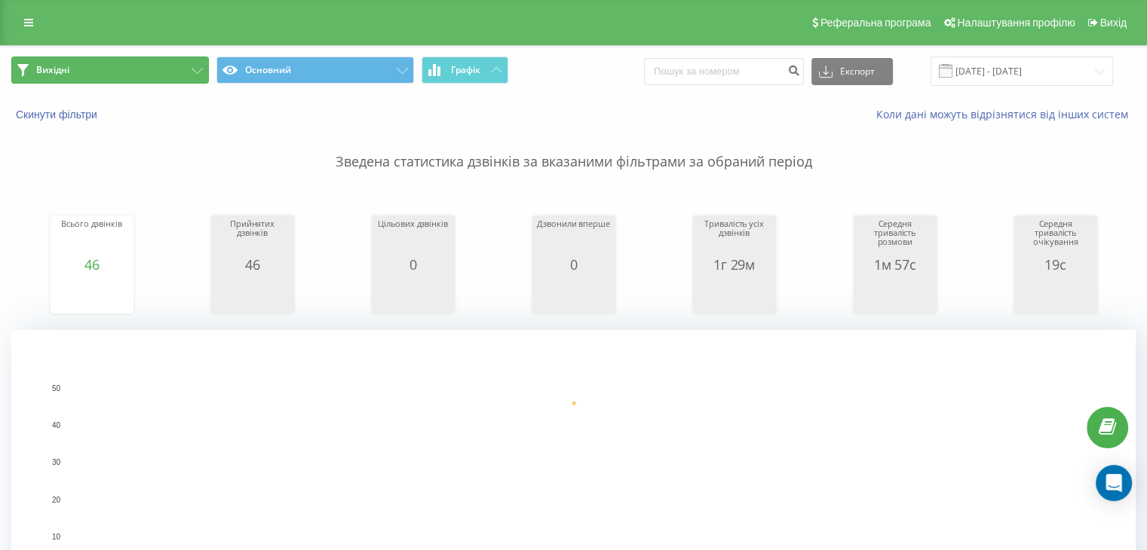
click at [124, 61] on button "Вихідні" at bounding box center [110, 70] width 198 height 27
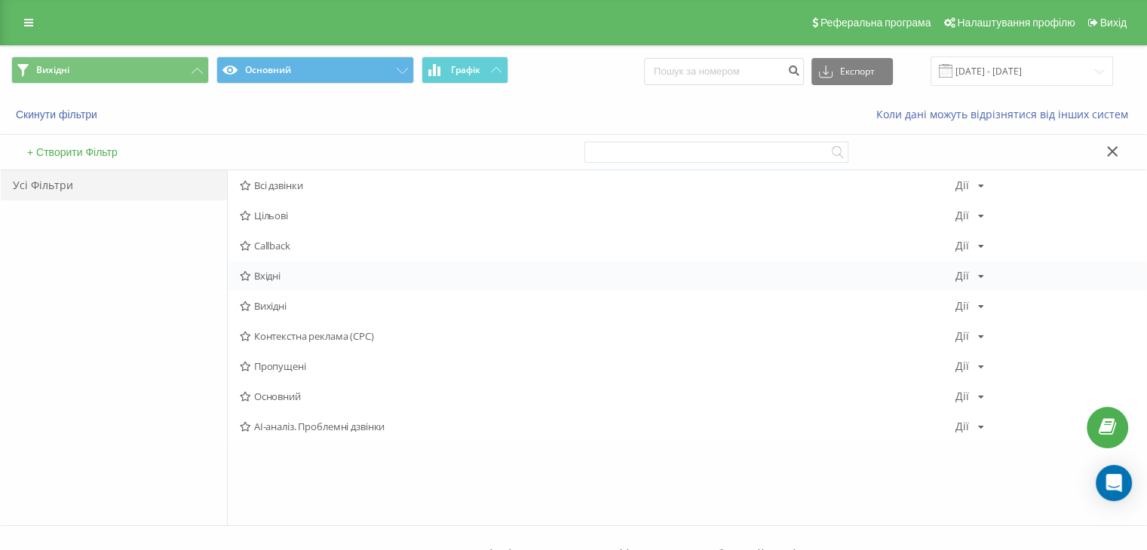
click at [296, 275] on span "Вхідні" at bounding box center [598, 276] width 716 height 11
